Goal: Transaction & Acquisition: Purchase product/service

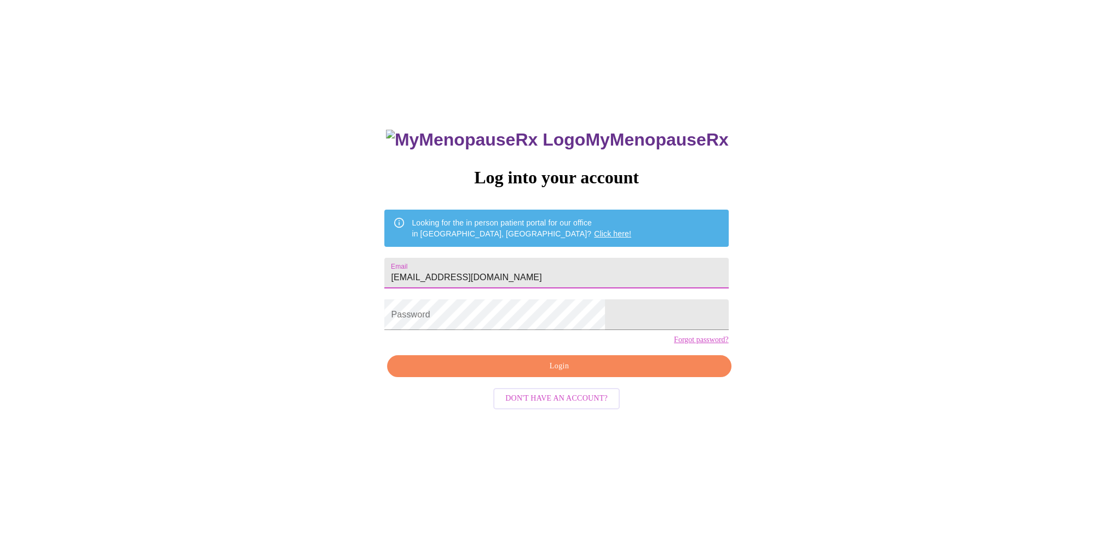
type input "[EMAIL_ADDRESS][DOMAIN_NAME]"
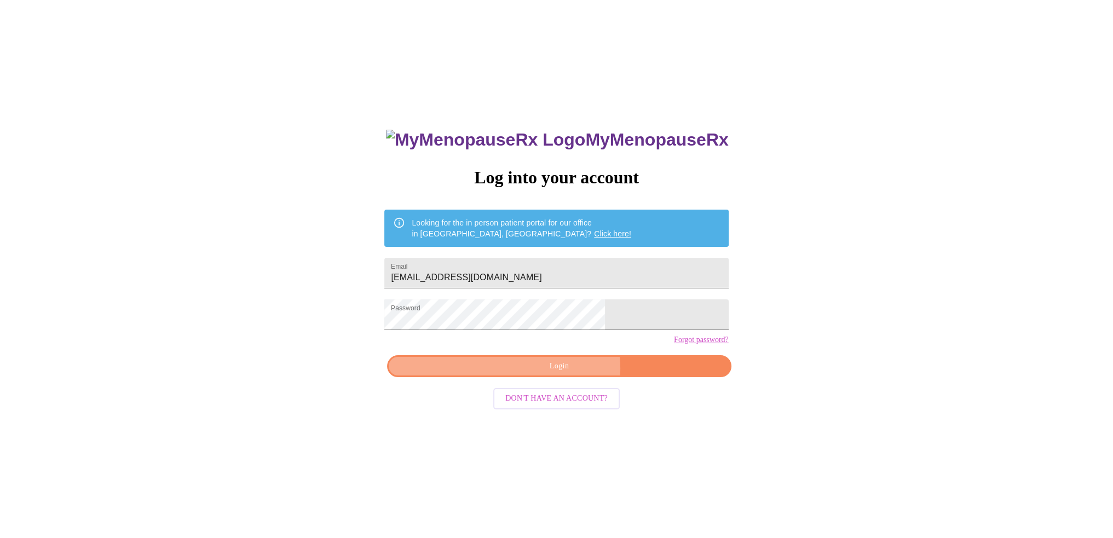
click at [565, 373] on span "Login" at bounding box center [559, 367] width 319 height 14
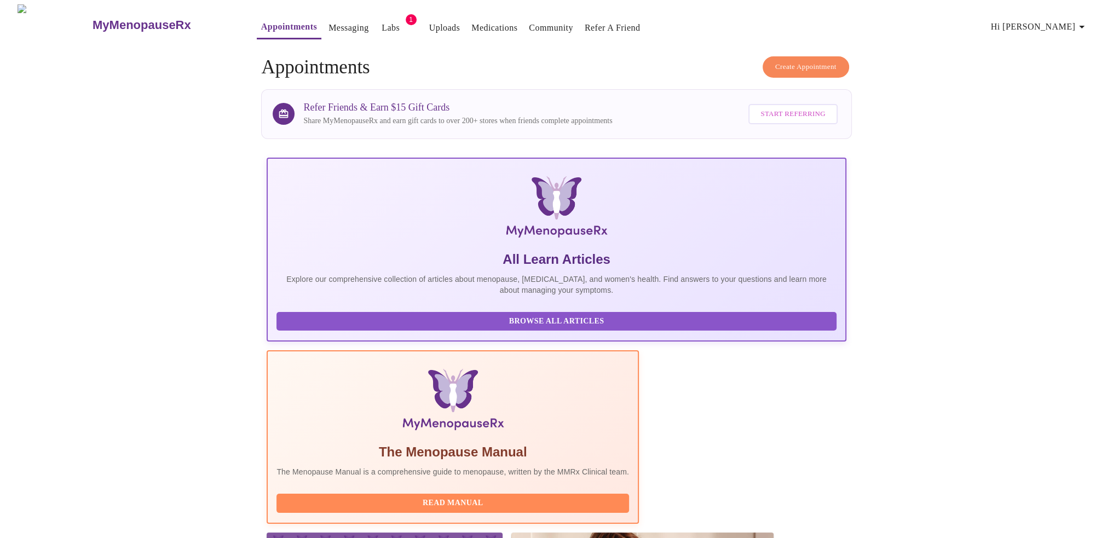
click at [382, 27] on link "Labs" at bounding box center [391, 27] width 18 height 15
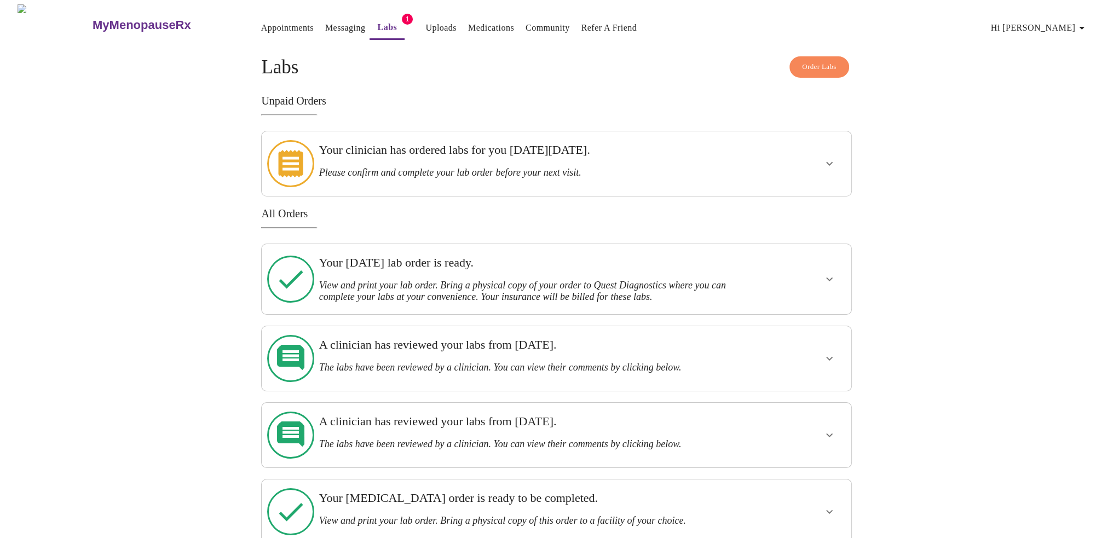
click at [819, 63] on span "Order Labs" at bounding box center [819, 67] width 34 height 13
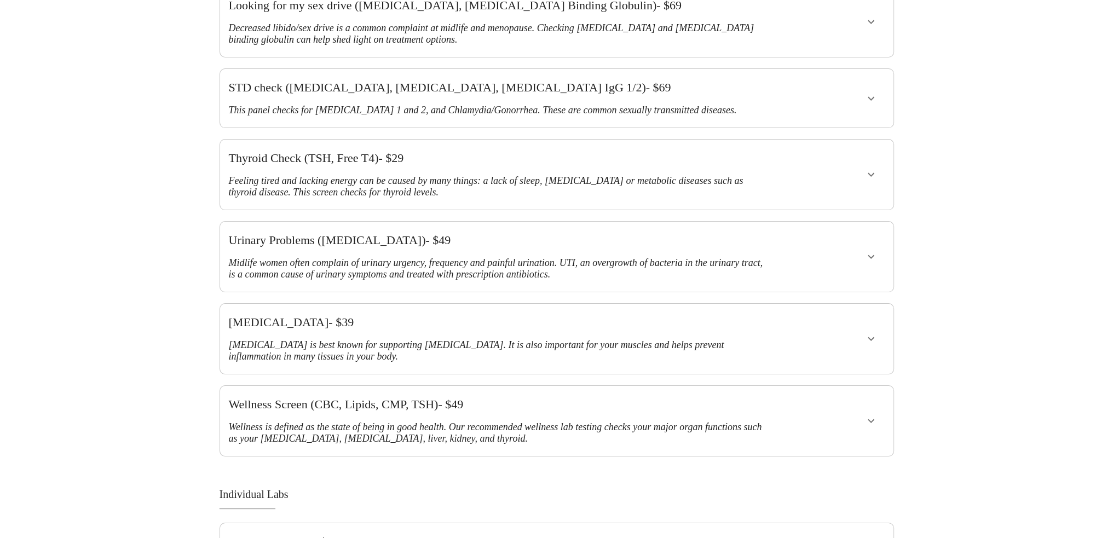
scroll to position [328, 0]
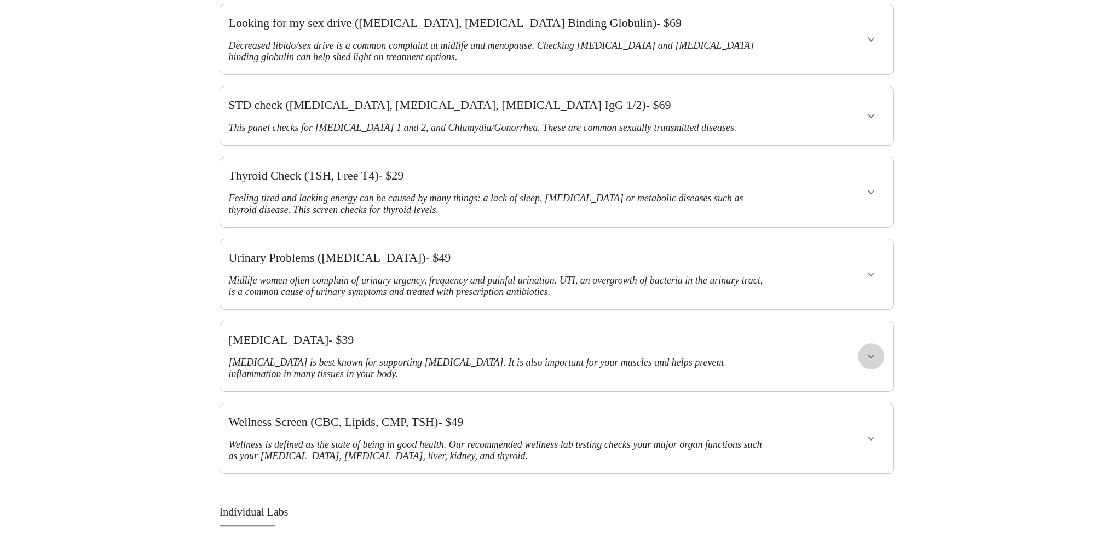
click at [869, 350] on icon "show more" at bounding box center [870, 356] width 13 height 13
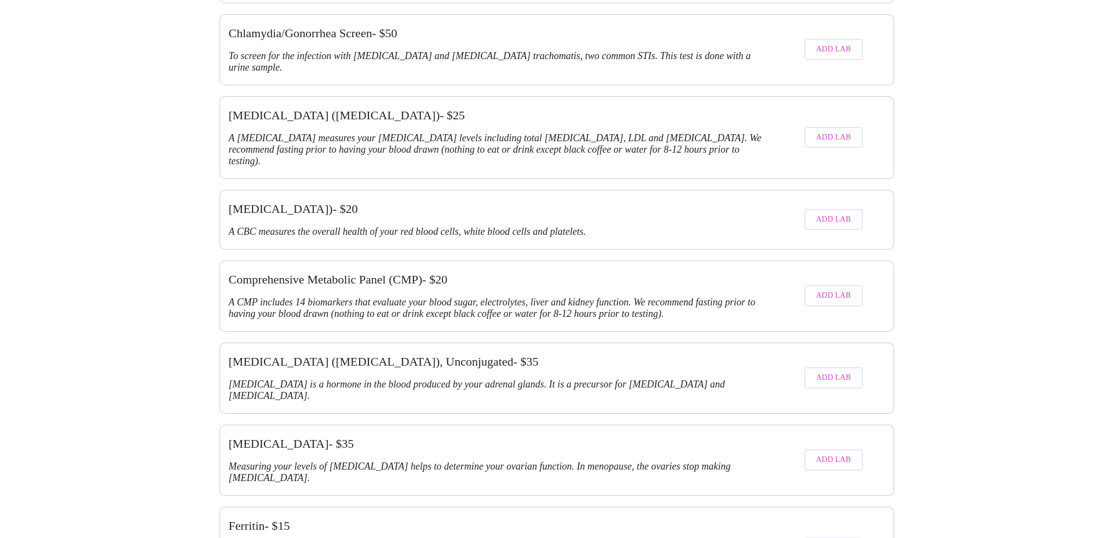
scroll to position [1149, 0]
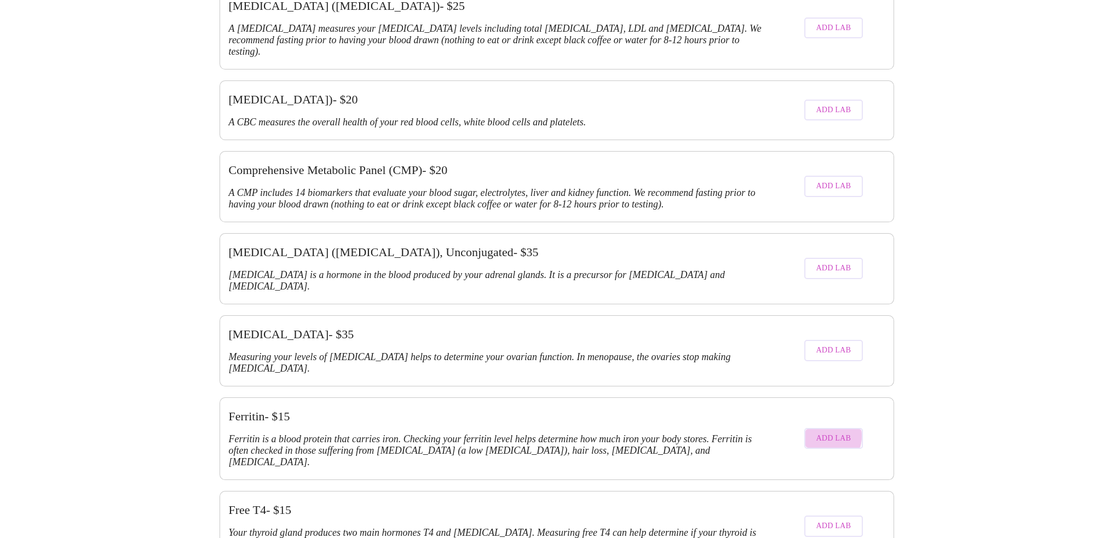
click at [825, 432] on span "Add Lab" at bounding box center [833, 439] width 35 height 14
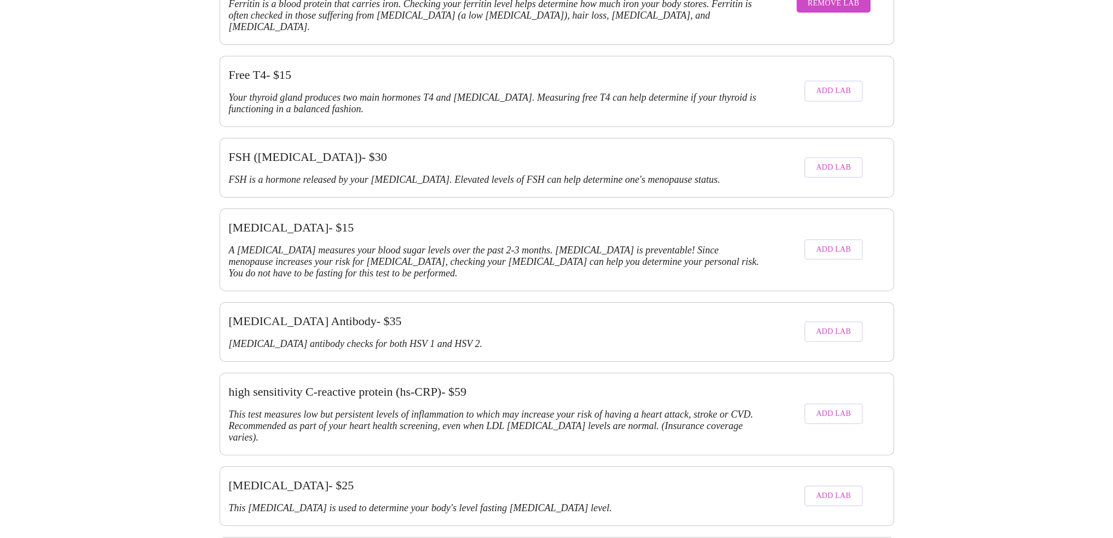
scroll to position [1587, 0]
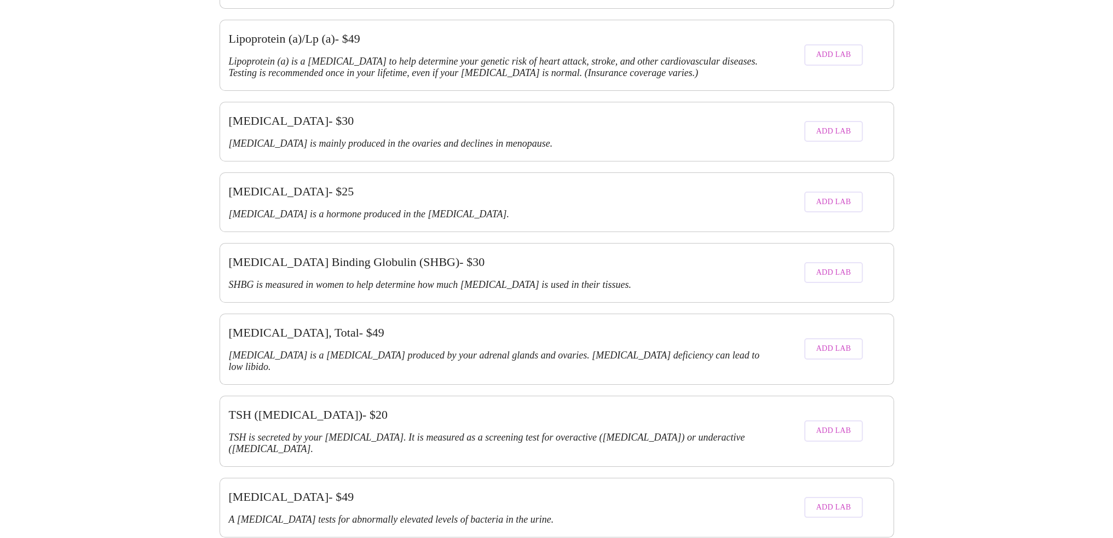
scroll to position [2190, 0]
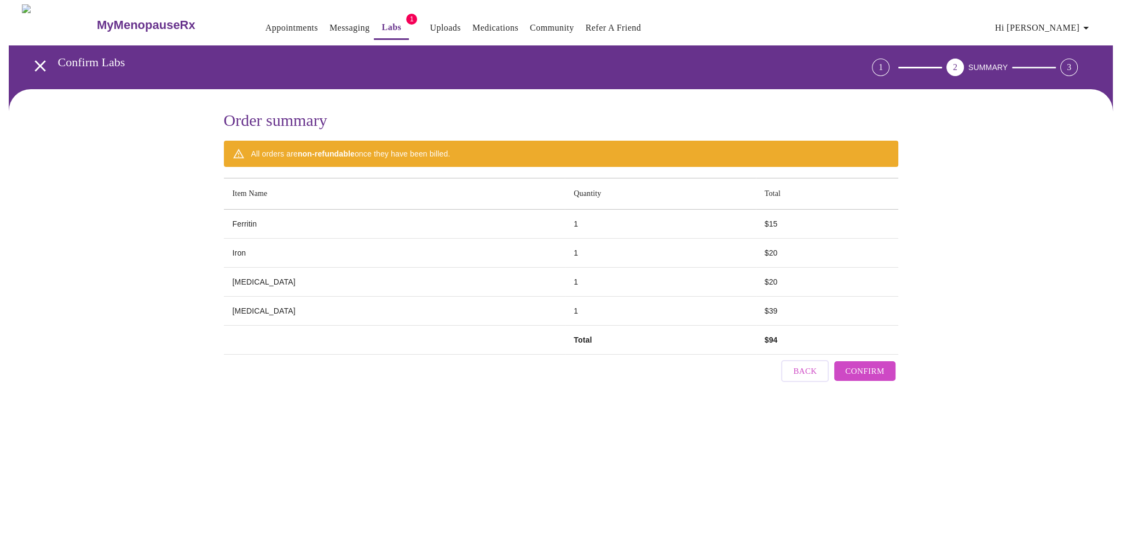
scroll to position [0, 0]
click at [869, 364] on span "Confirm" at bounding box center [864, 371] width 39 height 14
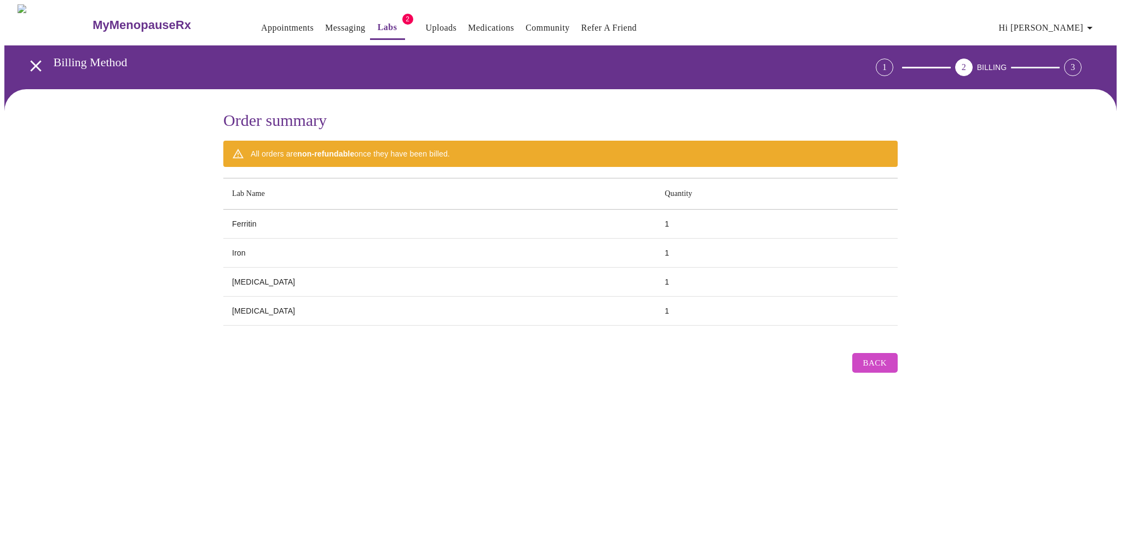
click at [913, 357] on div "Order summary All orders are non-refundable once they have been billed. Lab Nam…" at bounding box center [560, 244] width 1112 height 311
click at [735, 354] on div "Back" at bounding box center [560, 360] width 674 height 36
drag, startPoint x: 801, startPoint y: 346, endPoint x: 831, endPoint y: 364, distance: 34.6
click at [802, 348] on div "Back" at bounding box center [560, 360] width 674 height 36
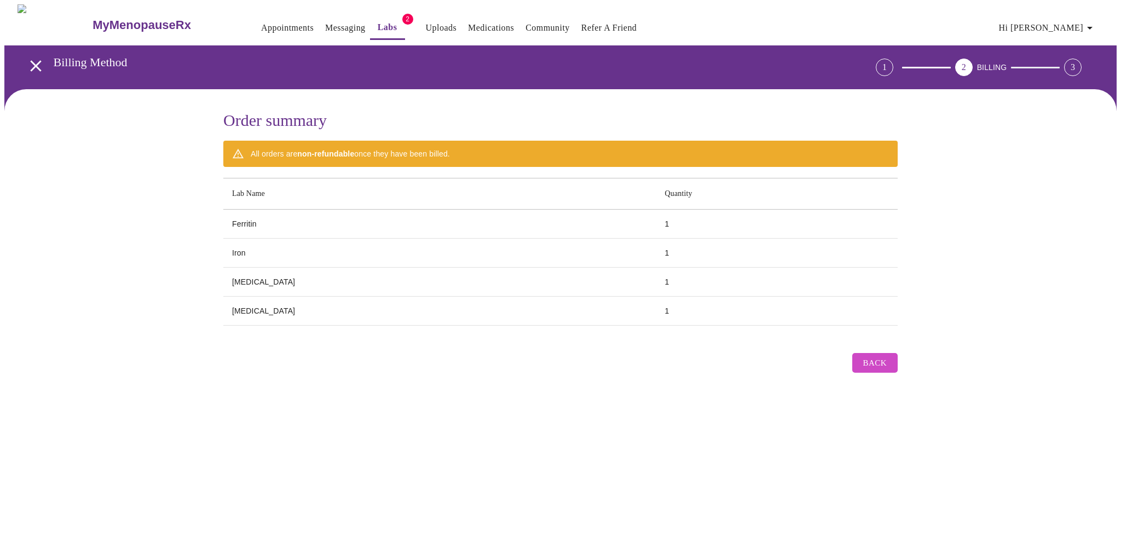
click at [831, 364] on div "Back" at bounding box center [560, 360] width 674 height 36
drag, startPoint x: 831, startPoint y: 364, endPoint x: 869, endPoint y: 384, distance: 43.3
click at [832, 365] on div "Back" at bounding box center [560, 360] width 674 height 36
drag, startPoint x: 896, startPoint y: 387, endPoint x: 909, endPoint y: 373, distance: 19.0
click at [897, 385] on div "Order summary All orders are non-refundable once they have been billed. Lab Nam…" at bounding box center [560, 244] width 1112 height 311
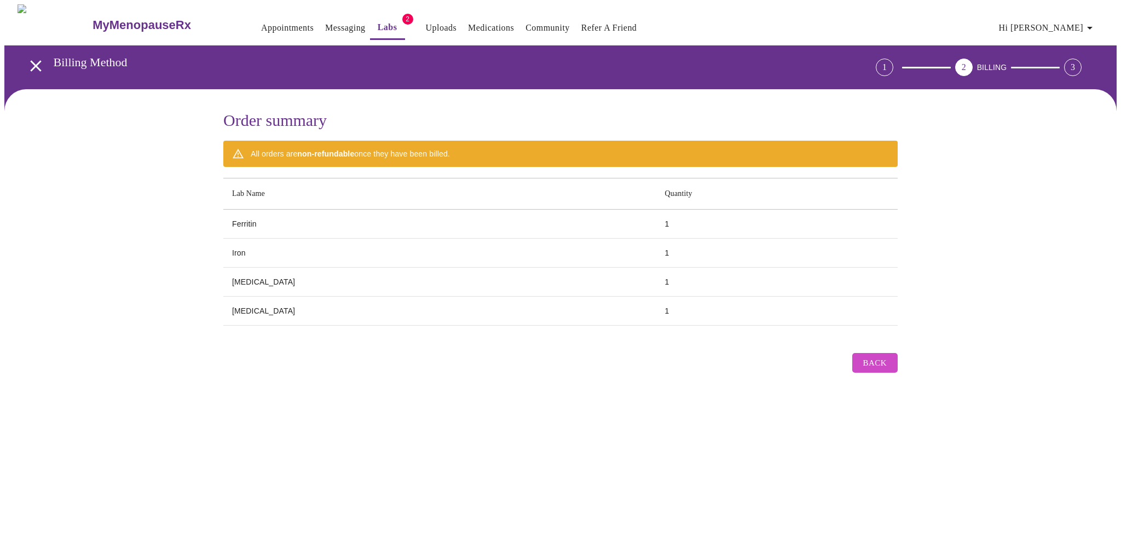
click at [928, 361] on div "Order summary All orders are non-refundable once they have been billed. Lab Nam…" at bounding box center [560, 244] width 1112 height 311
click at [887, 353] on button "Back" at bounding box center [874, 363] width 45 height 20
click at [879, 359] on span "Back" at bounding box center [875, 363] width 24 height 14
click at [723, 361] on div "Back" at bounding box center [560, 360] width 674 height 36
click at [995, 65] on span "BILLING" at bounding box center [992, 67] width 30 height 9
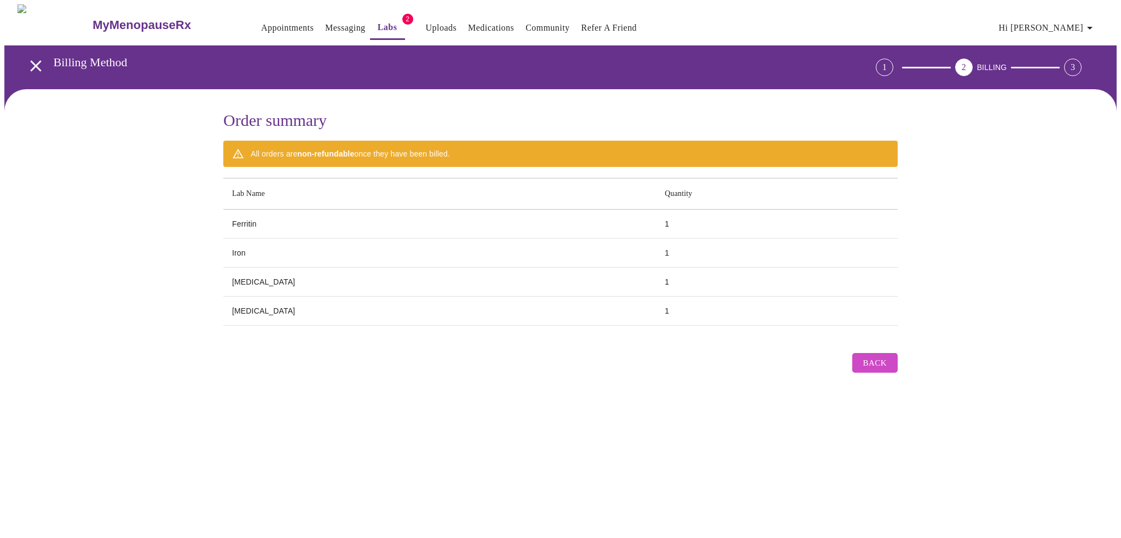
click at [1076, 23] on span "Hi [PERSON_NAME]" at bounding box center [1047, 27] width 97 height 15
click at [1064, 44] on li "Billing" at bounding box center [1072, 43] width 50 height 20
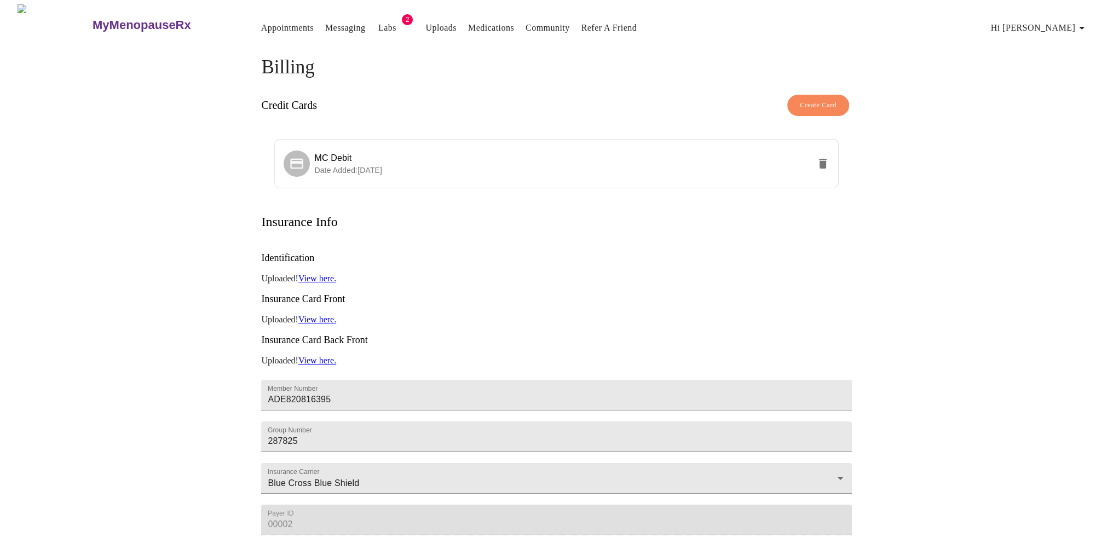
click at [1052, 24] on span "Hi [PERSON_NAME]" at bounding box center [1039, 27] width 97 height 15
click at [1060, 62] on li "Invoices" at bounding box center [1064, 63] width 50 height 20
click at [378, 23] on link "Labs" at bounding box center [387, 27] width 18 height 15
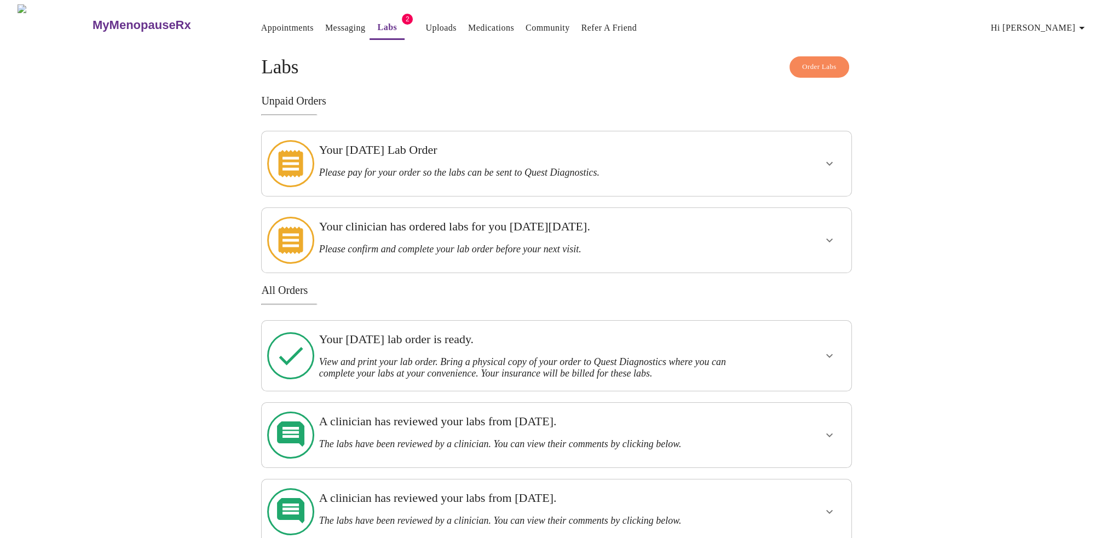
click at [600, 172] on h3 "Please pay for your order so the labs can be sent to Quest Diagnostics." at bounding box center [528, 172] width 418 height 11
click at [830, 157] on icon "show more" at bounding box center [829, 163] width 13 height 13
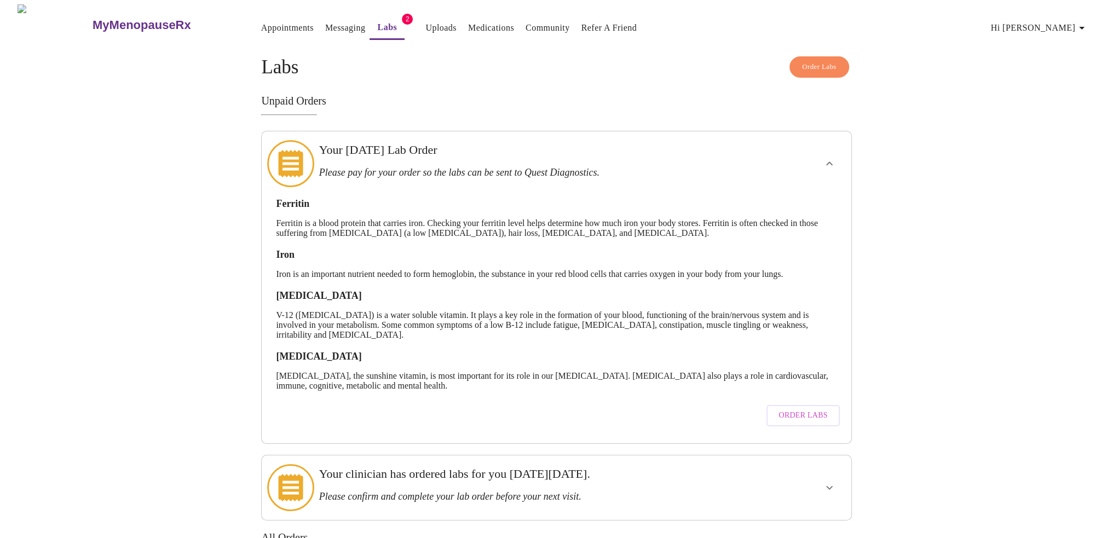
click at [830, 157] on icon "show more" at bounding box center [829, 163] width 13 height 13
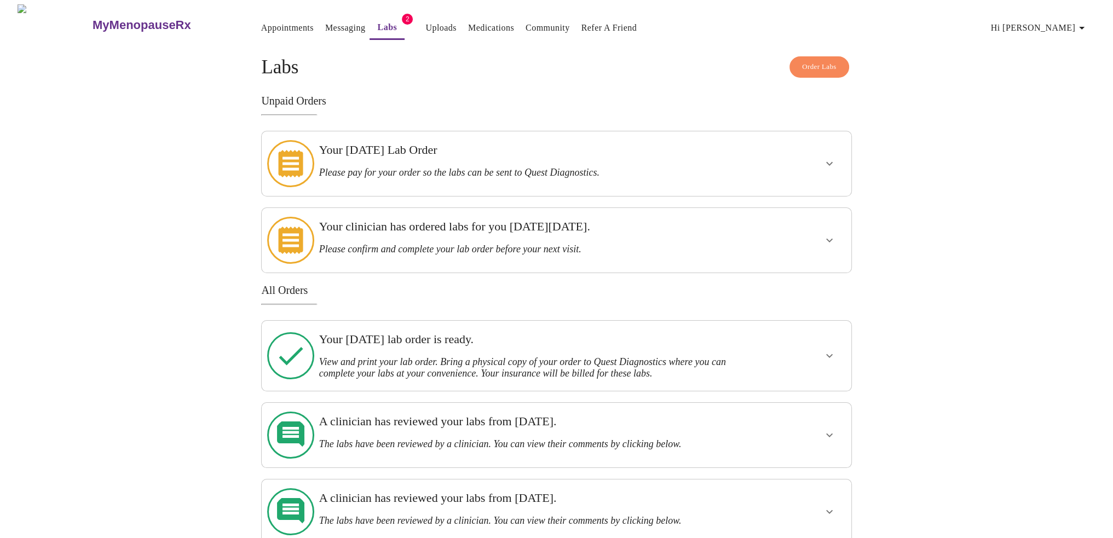
click at [829, 157] on icon "show more" at bounding box center [829, 163] width 13 height 13
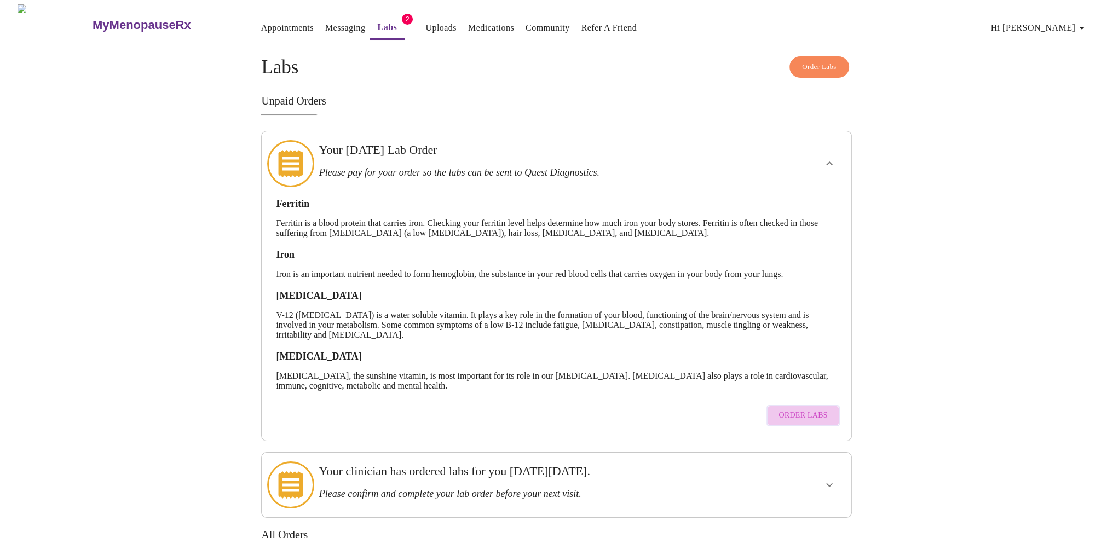
click at [823, 409] on span "Order Labs" at bounding box center [802, 416] width 49 height 14
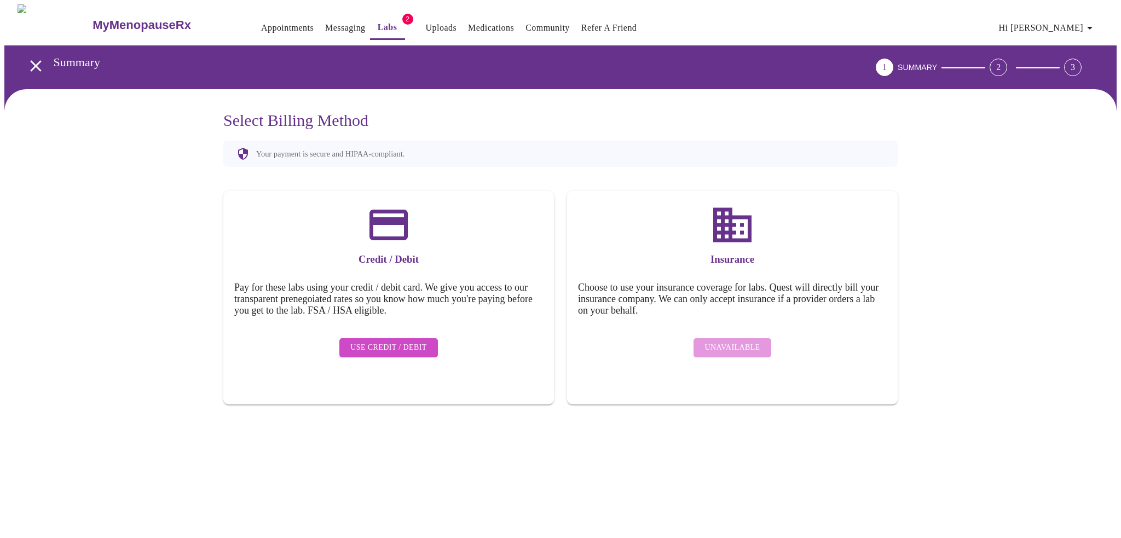
click at [390, 341] on span "Use Credit / Debit" at bounding box center [388, 348] width 77 height 14
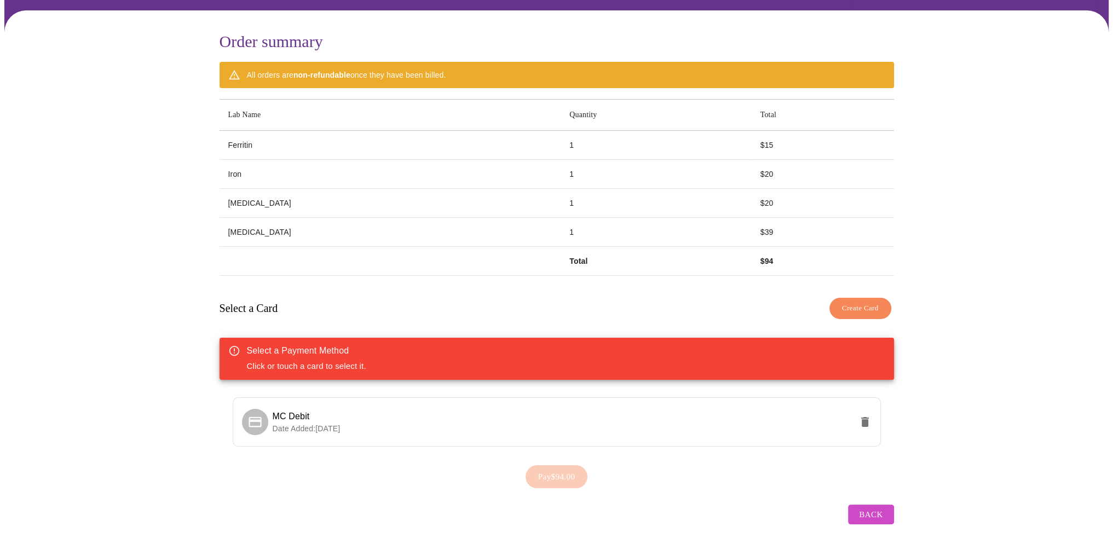
scroll to position [85, 0]
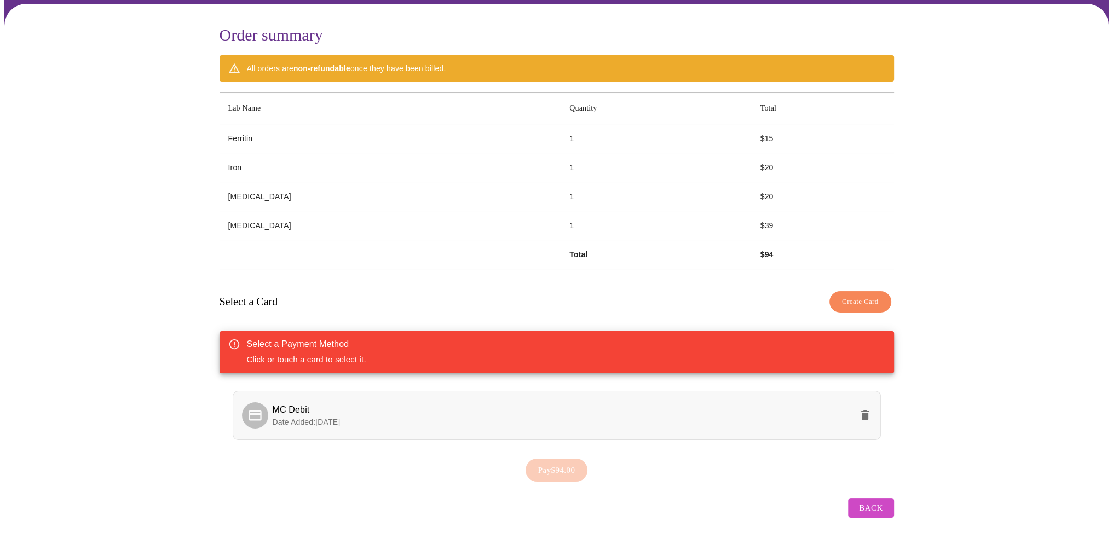
click at [351, 407] on span "MC Debit" at bounding box center [562, 409] width 579 height 13
click at [551, 463] on span "Pay $94.00" at bounding box center [556, 470] width 37 height 14
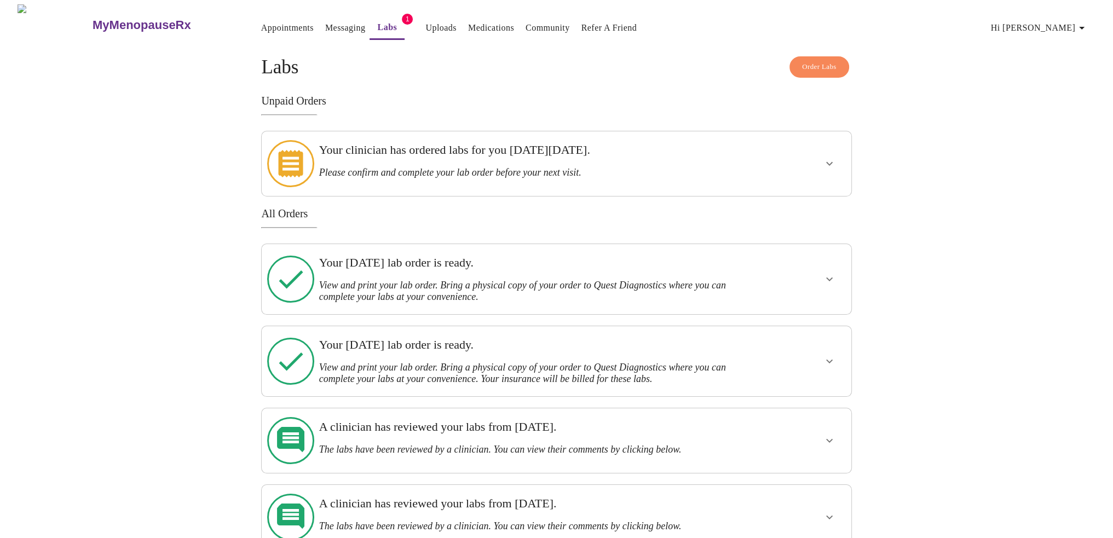
click at [451, 262] on div "Your Monday, October 6th lab order is ready. View and print your lab order. Bri…" at bounding box center [528, 279] width 418 height 47
click at [831, 273] on icon "show more" at bounding box center [829, 279] width 13 height 13
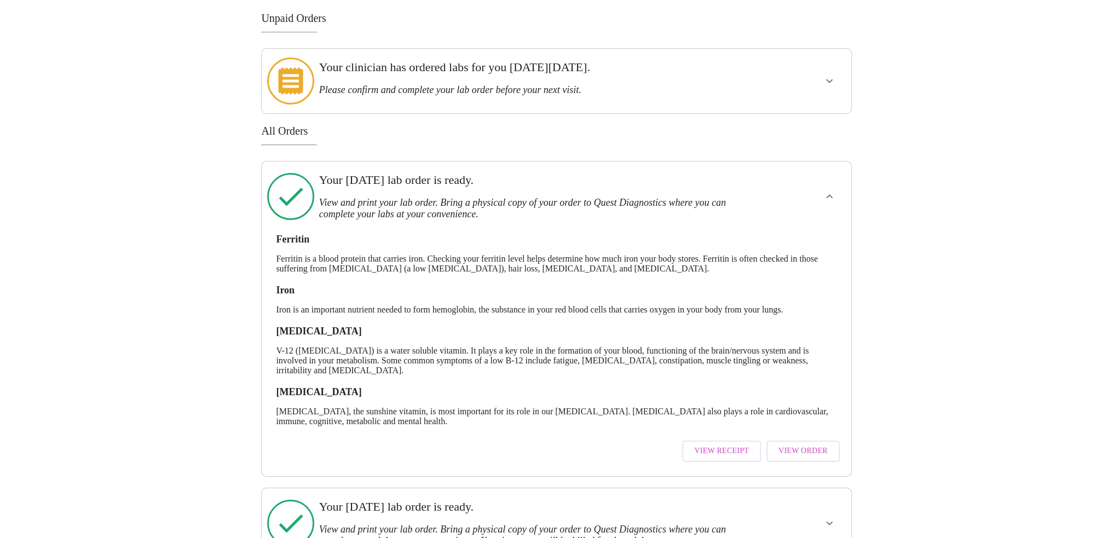
scroll to position [109, 0]
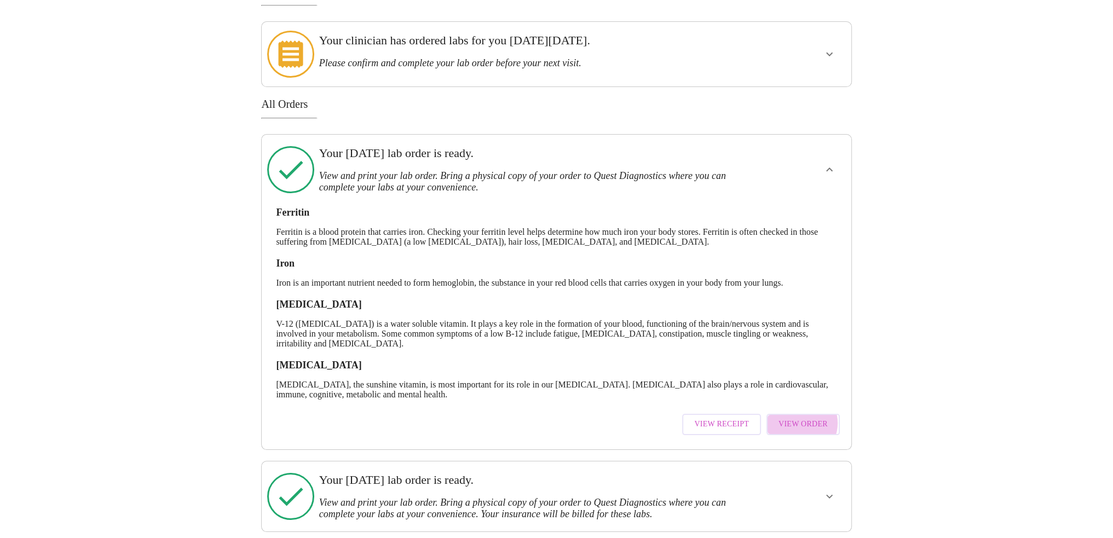
click at [801, 418] on span "View Order" at bounding box center [802, 425] width 49 height 14
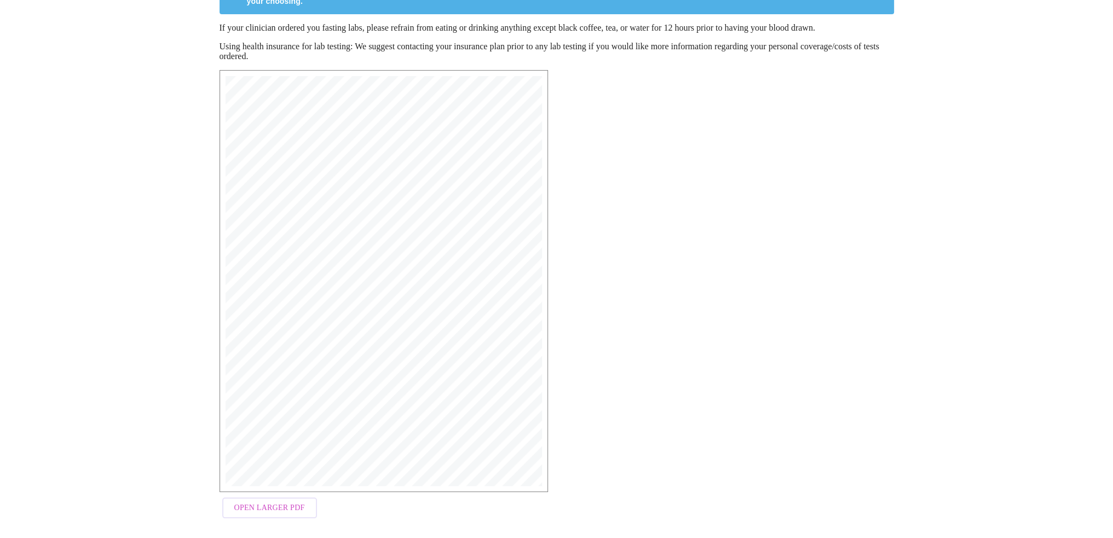
scroll to position [134, 0]
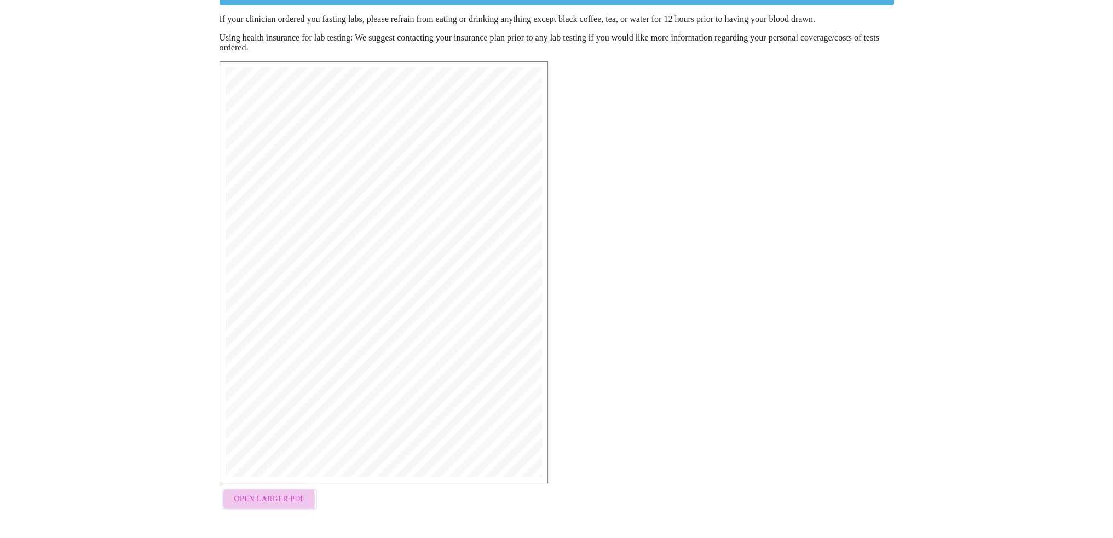
click at [251, 501] on span "Open Larger PDF" at bounding box center [269, 500] width 71 height 14
click at [164, 91] on div "View and print your Quest Lab Orders. To print, click Open Larger PDF . If you …" at bounding box center [556, 241] width 1104 height 591
click at [153, 134] on div "View and print your Quest Lab Orders. To print, click Open Larger PDF . If you …" at bounding box center [556, 241] width 1104 height 591
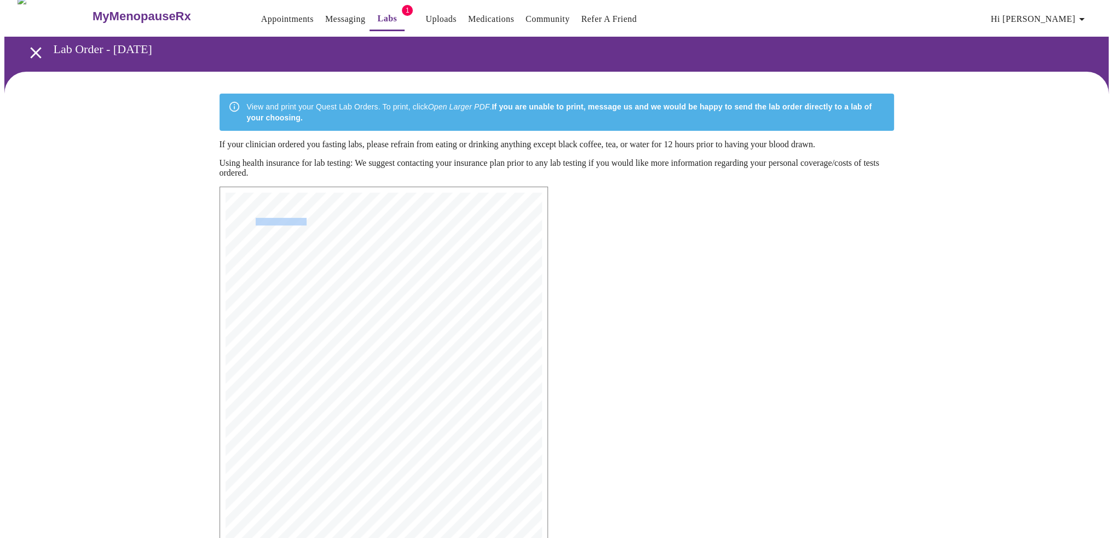
scroll to position [0, 0]
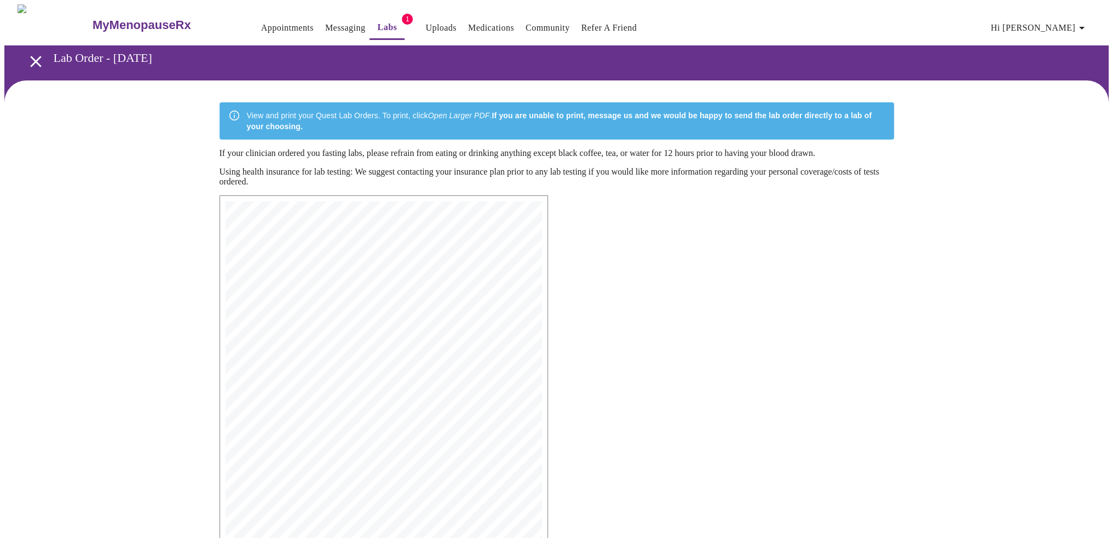
click at [159, 157] on div "View and print your Quest Lab Orders. To print, click Open Larger PDF . If you …" at bounding box center [556, 375] width 1104 height 591
click at [167, 280] on div "View and print your Quest Lab Orders. To print, click Open Larger PDF . If you …" at bounding box center [556, 375] width 1104 height 591
click at [1064, 20] on span "Hi [PERSON_NAME]" at bounding box center [1039, 27] width 97 height 15
click at [44, 22] on li "Settings" at bounding box center [25, 27] width 38 height 11
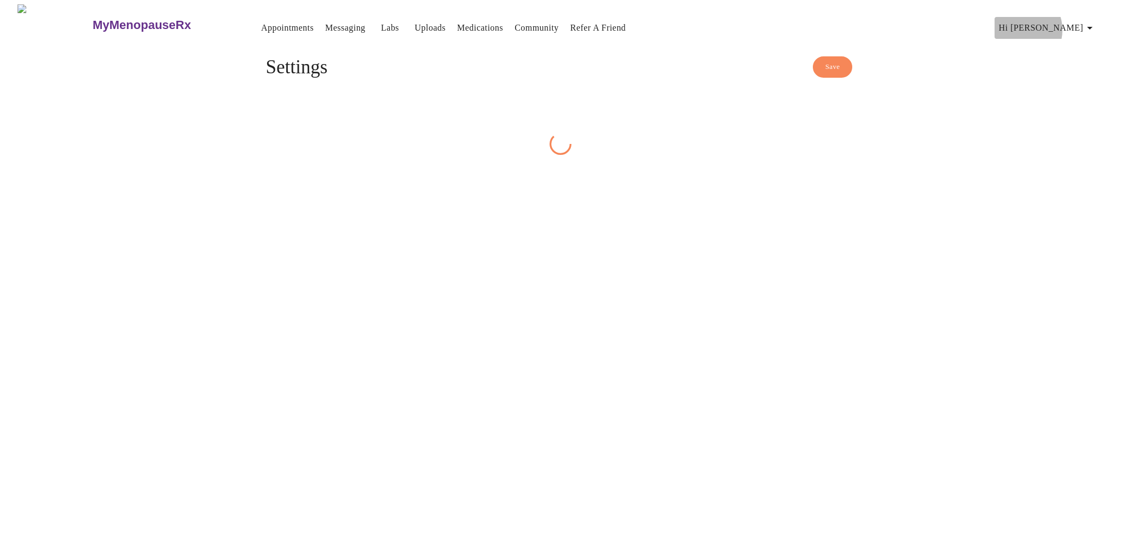
click at [1065, 25] on span "Hi [PERSON_NAME]" at bounding box center [1047, 27] width 97 height 15
click at [1068, 61] on li "Invoices" at bounding box center [1072, 63] width 50 height 20
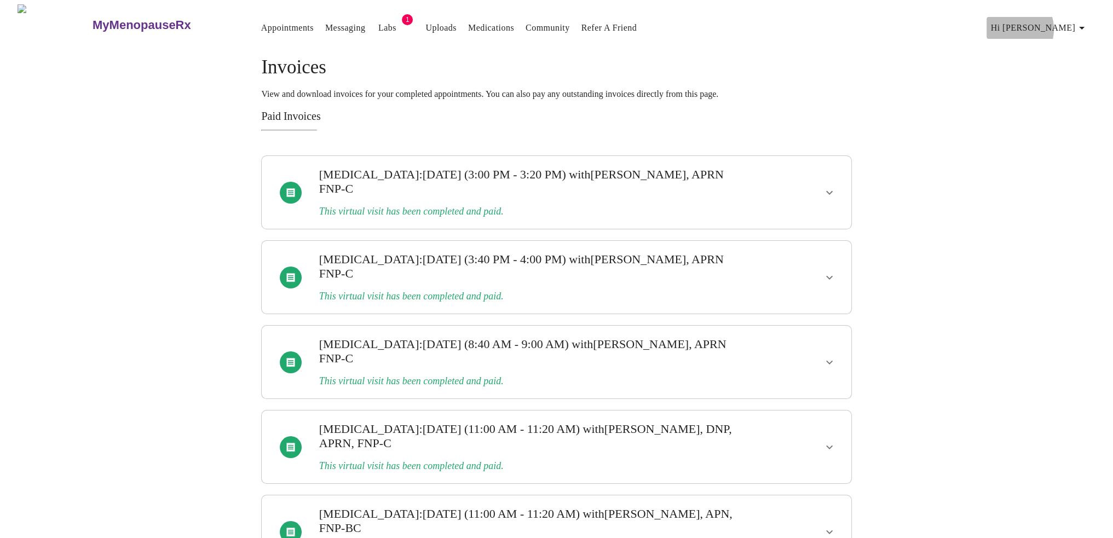
click at [1055, 25] on span "Hi [PERSON_NAME]" at bounding box center [1039, 27] width 97 height 15
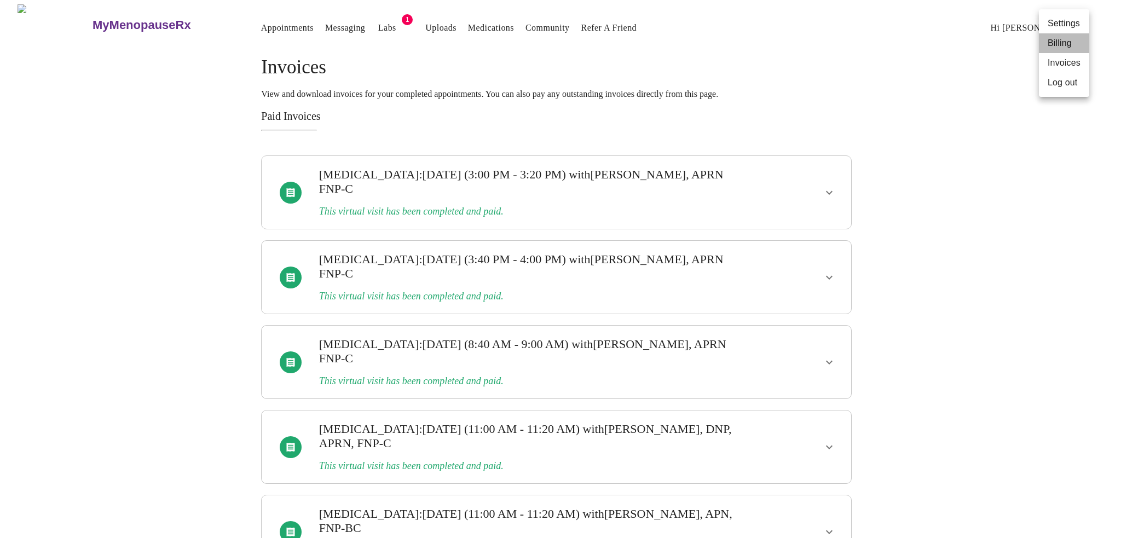
click at [1059, 45] on li "Billing" at bounding box center [1064, 43] width 50 height 20
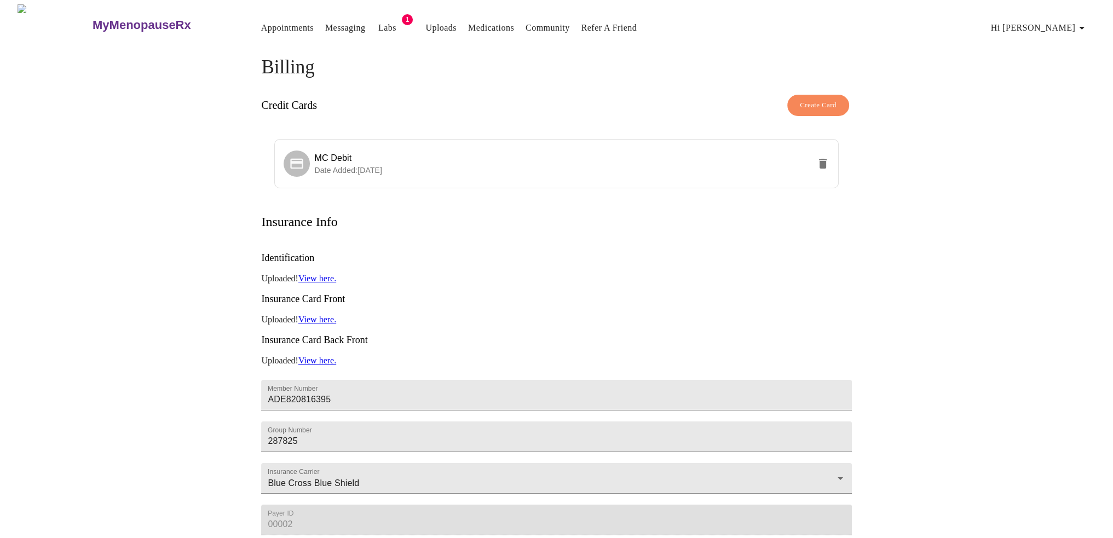
click at [1057, 20] on span "Hi [PERSON_NAME]" at bounding box center [1039, 27] width 97 height 15
click at [959, 236] on div at bounding box center [560, 269] width 1121 height 538
click at [378, 23] on link "Labs" at bounding box center [387, 27] width 18 height 15
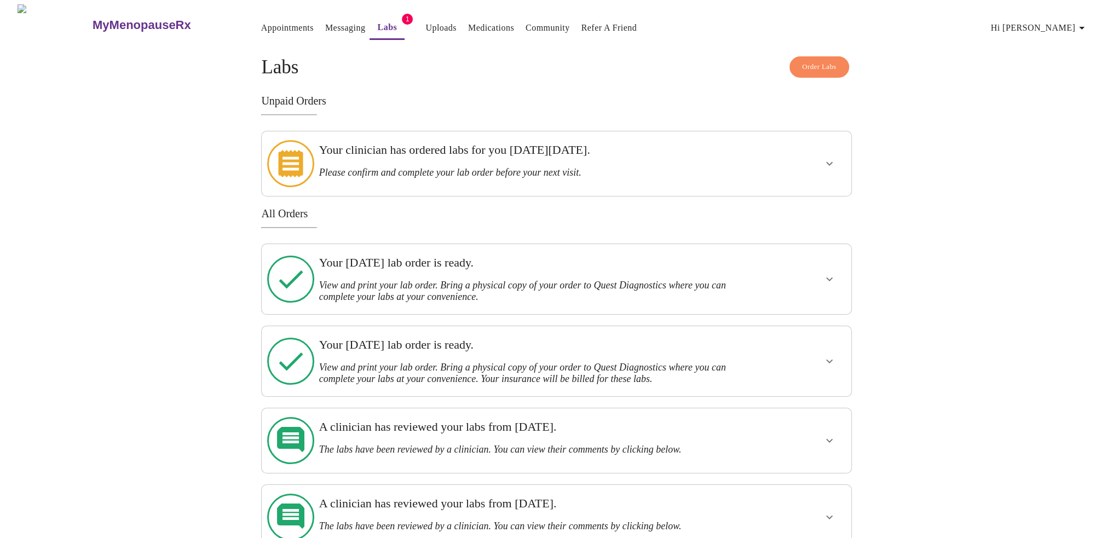
click at [828, 273] on icon "show more" at bounding box center [829, 279] width 13 height 13
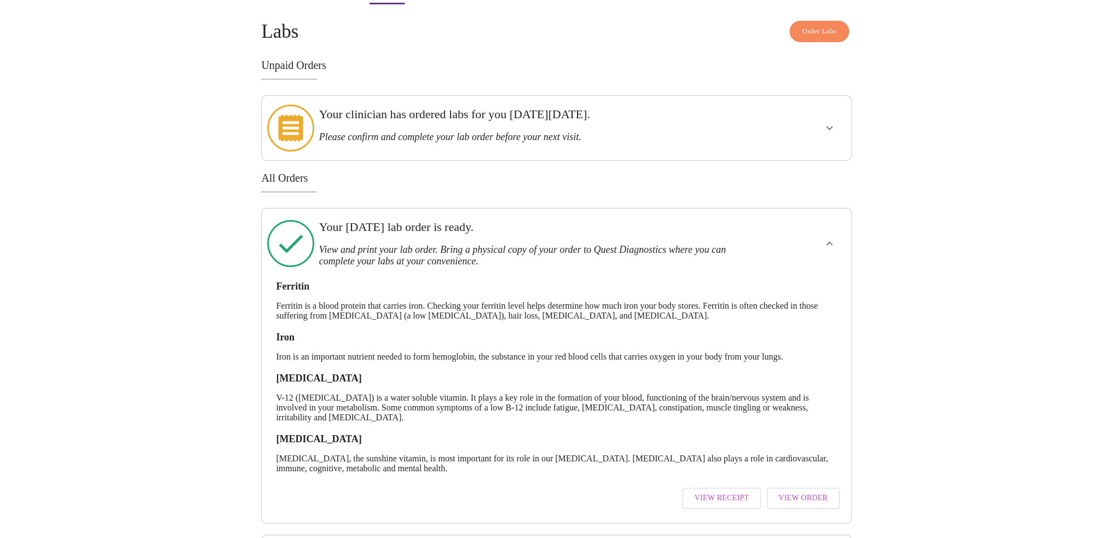
scroll to position [55, 0]
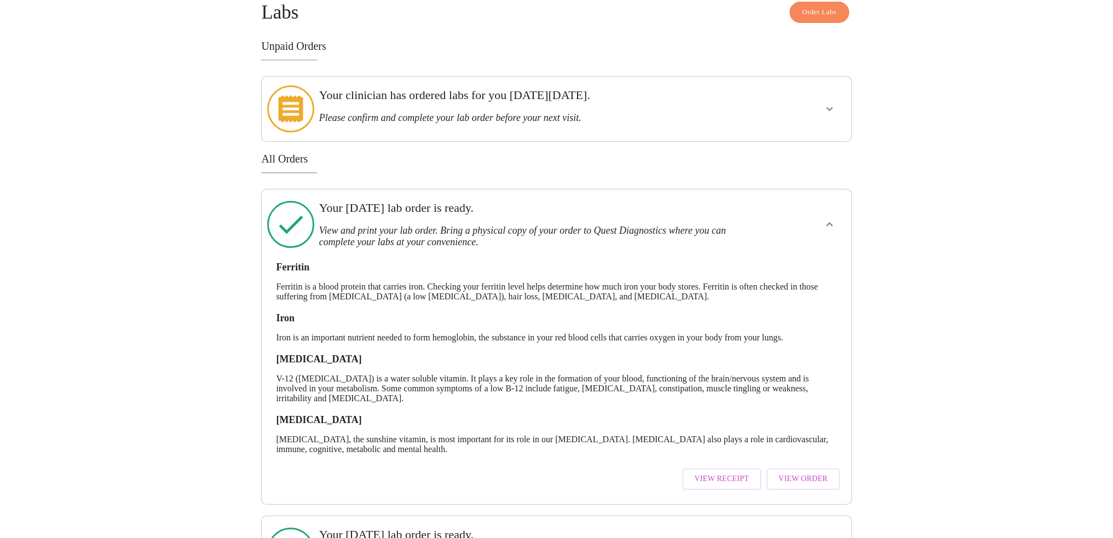
click at [733, 472] on span "View Receipt" at bounding box center [721, 479] width 55 height 14
